Goal: Transaction & Acquisition: Download file/media

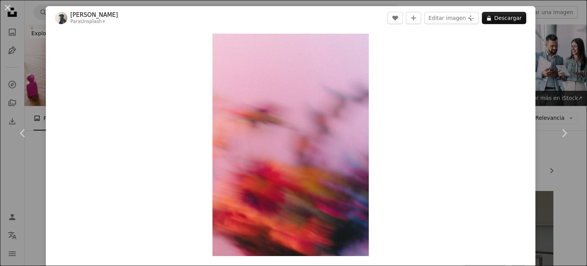
scroll to position [422, 0]
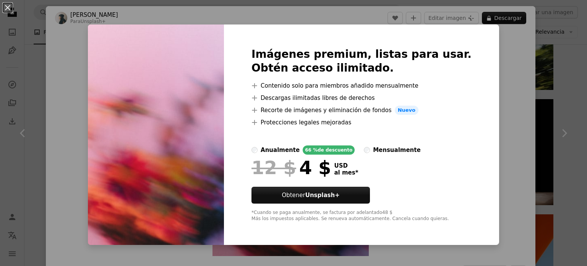
click at [484, 110] on div "An X shape Imágenes premium, listas para usar. Obtén acceso ilimitado. A plus s…" at bounding box center [293, 133] width 587 height 266
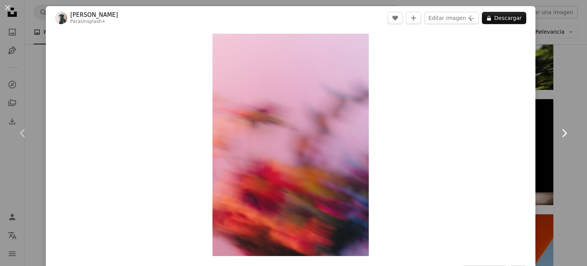
click at [550, 119] on link "Chevron right" at bounding box center [565, 132] width 46 height 73
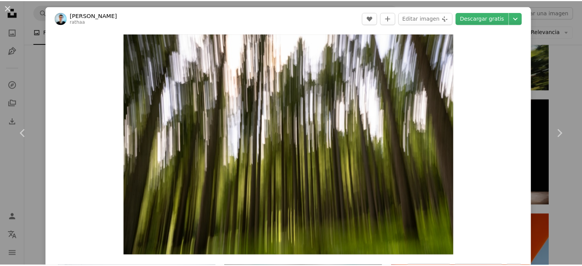
scroll to position [233, 0]
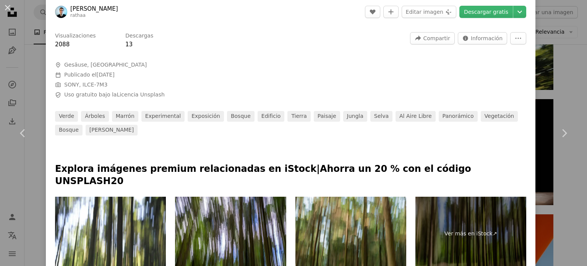
click at [561, 50] on div "An X shape Chevron left Chevron right [PERSON_NAME] rathaa A heart A plus sign …" at bounding box center [293, 133] width 587 height 266
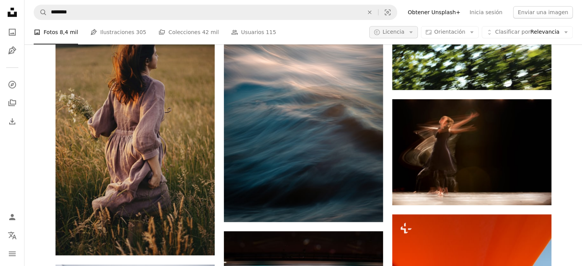
click at [418, 28] on button "A copyright icon © Licencia Arrow down" at bounding box center [393, 32] width 49 height 12
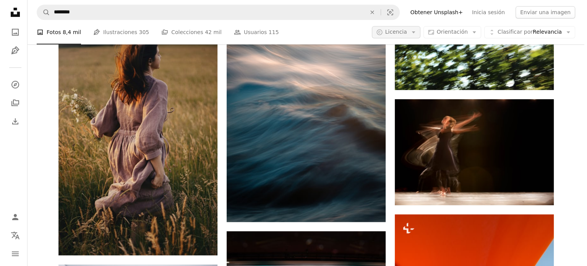
scroll to position [422, 0]
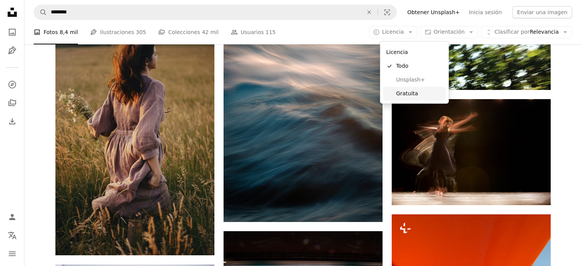
click at [411, 87] on link "Gratuita" at bounding box center [414, 94] width 63 height 14
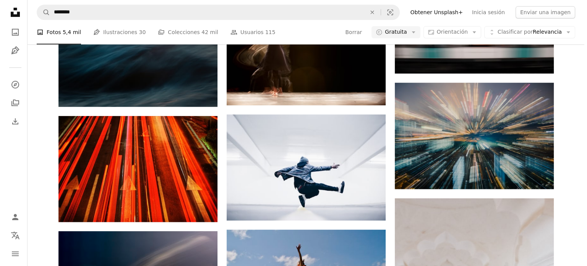
scroll to position [248, 0]
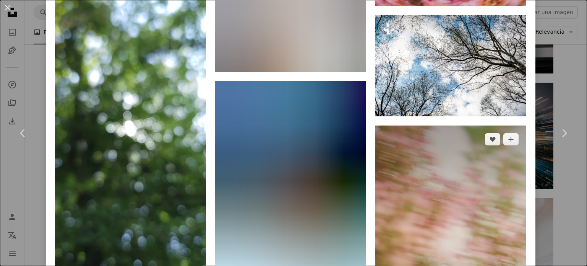
scroll to position [9888, 0]
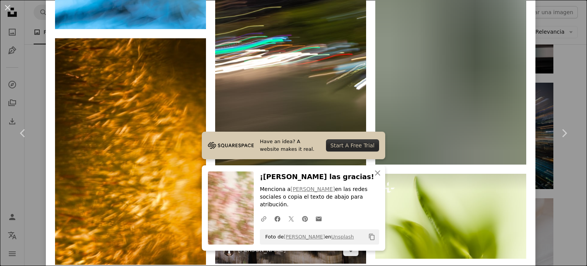
scroll to position [14822, 0]
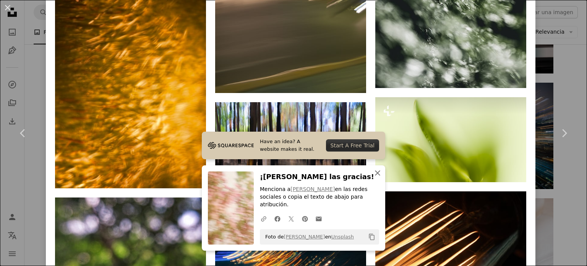
click at [375, 177] on icon "An X shape" at bounding box center [377, 172] width 9 height 9
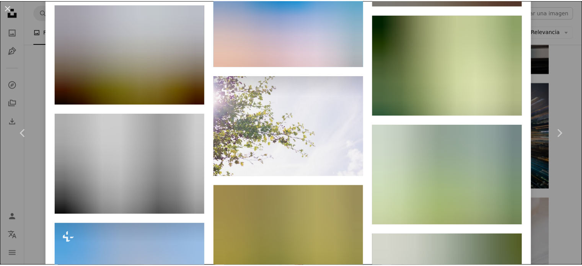
scroll to position [6738, 0]
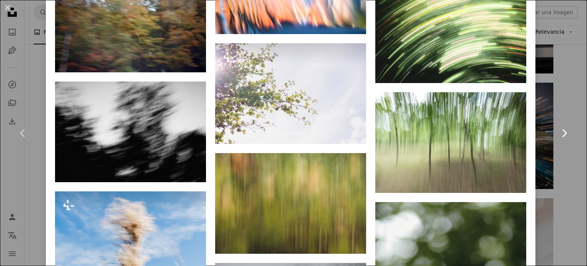
click at [563, 113] on link "Chevron right" at bounding box center [565, 132] width 46 height 73
click at [535, 99] on div "An X shape Chevron left Chevron right Siora Photography siora18 A heart A plus …" at bounding box center [293, 133] width 587 height 266
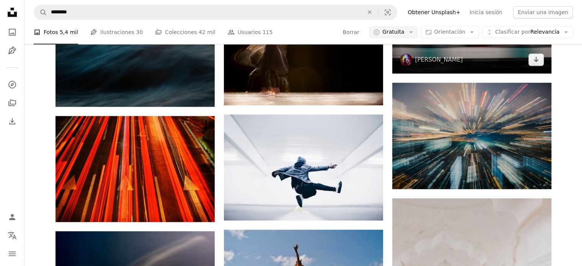
scroll to position [1317, 0]
